Goal: Task Accomplishment & Management: Complete application form

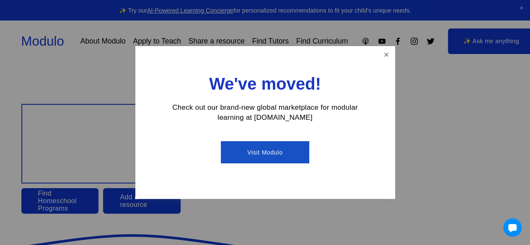
scroll to position [29, 0]
click at [386, 56] on link "Close" at bounding box center [386, 54] width 15 height 15
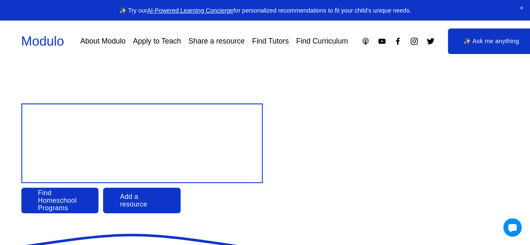
click at [163, 44] on link "Apply to Teach" at bounding box center [157, 41] width 48 height 15
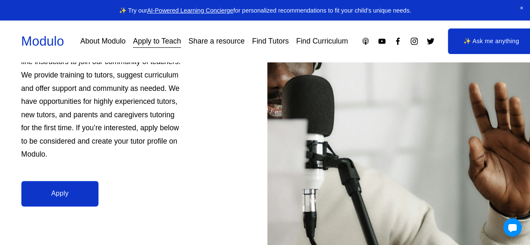
scroll to position [302, 0]
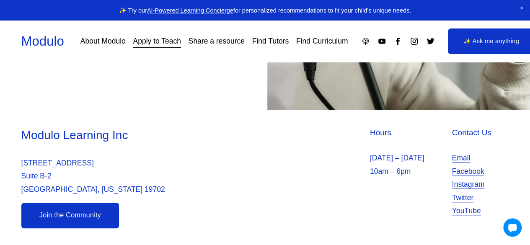
click at [96, 207] on link "Join the Community" at bounding box center [70, 216] width 98 height 26
